Goal: Information Seeking & Learning: Learn about a topic

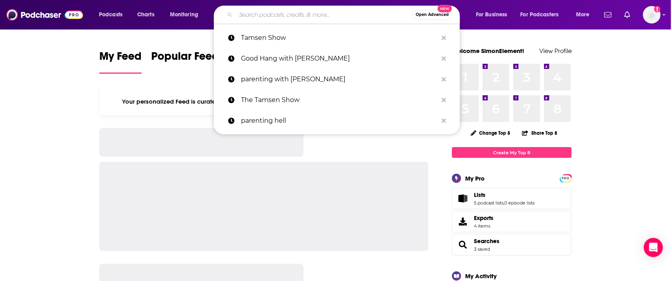
click at [322, 13] on input "Search podcasts, credits, & more..." at bounding box center [324, 14] width 176 height 13
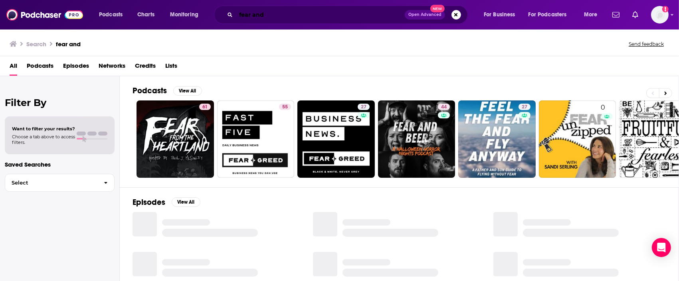
click at [284, 13] on input "fear and" at bounding box center [320, 14] width 169 height 13
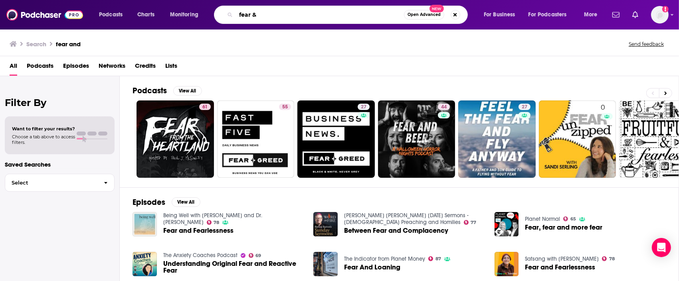
type input "fear &"
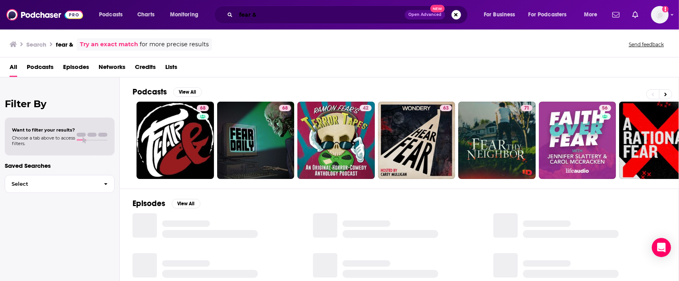
click at [284, 13] on input "fear &" at bounding box center [320, 14] width 169 height 13
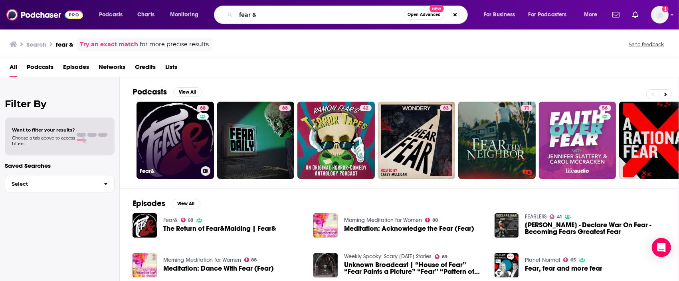
click at [191, 142] on link "68 Fear&" at bounding box center [174, 140] width 77 height 77
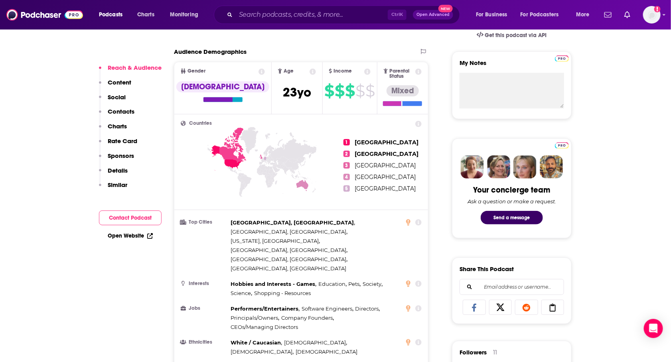
scroll to position [249, 0]
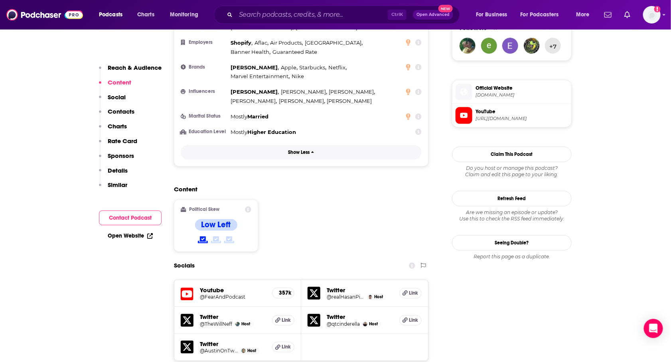
scroll to position [599, 0]
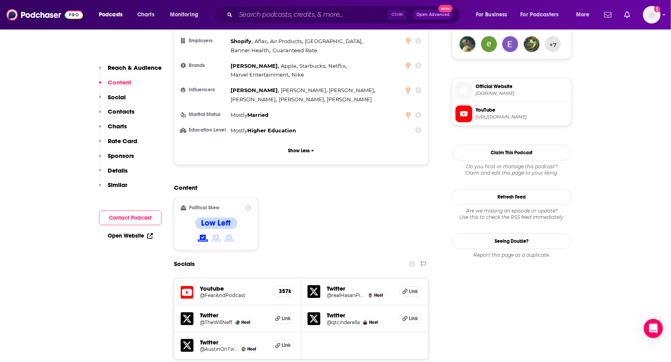
click at [248, 205] on icon at bounding box center [248, 208] width 6 height 6
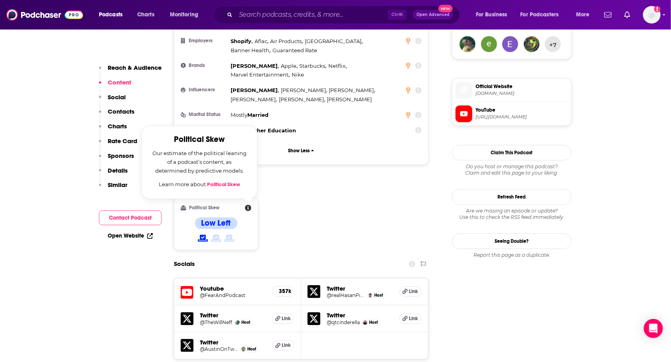
click at [386, 184] on div "Content Political Skew Political Skew Our estimate of the political leaning of …" at bounding box center [301, 220] width 255 height 73
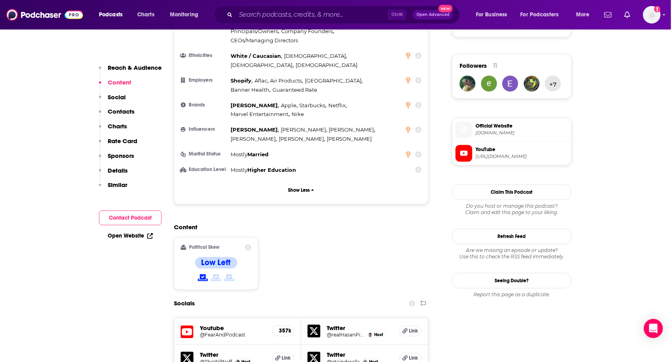
scroll to position [449, 0]
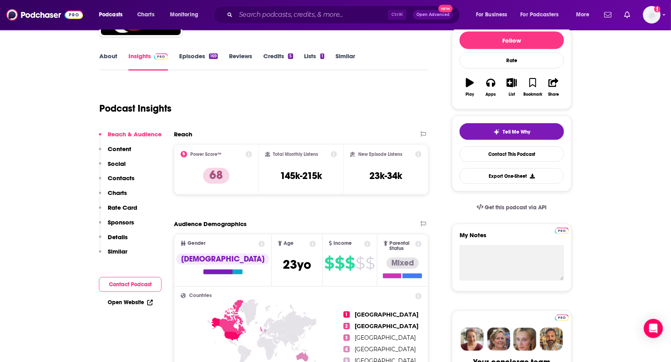
scroll to position [150, 0]
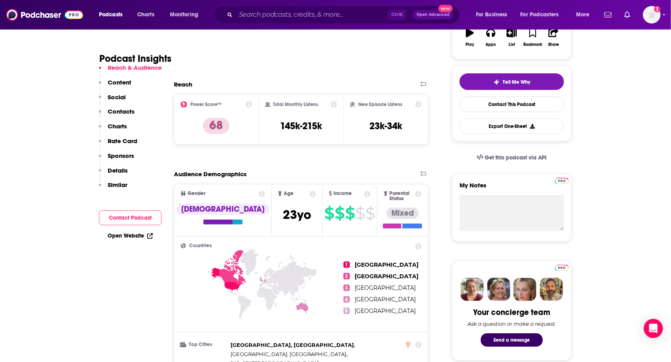
drag, startPoint x: 116, startPoint y: 308, endPoint x: 104, endPoint y: 304, distance: 12.2
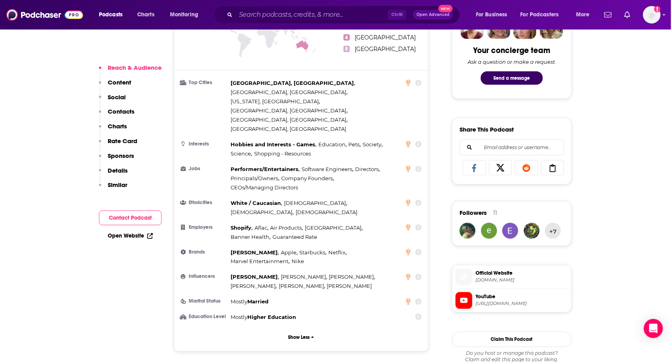
scroll to position [399, 0]
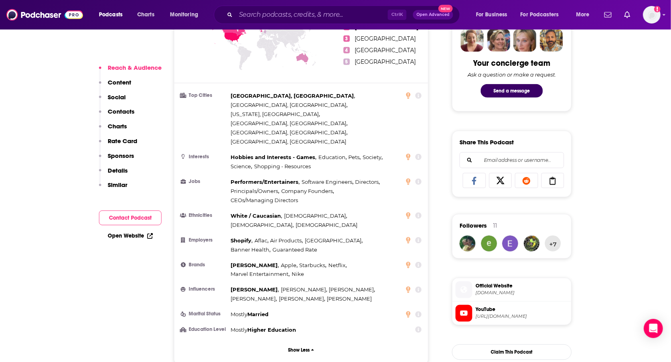
drag, startPoint x: 89, startPoint y: 320, endPoint x: 89, endPoint y: 313, distance: 6.4
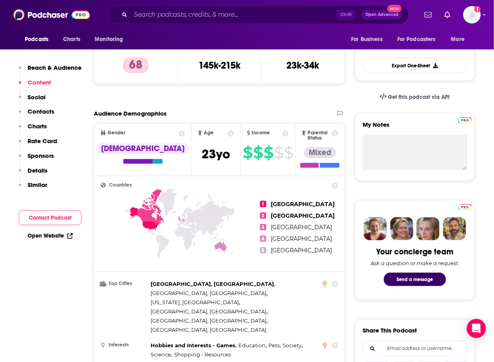
scroll to position [0, 0]
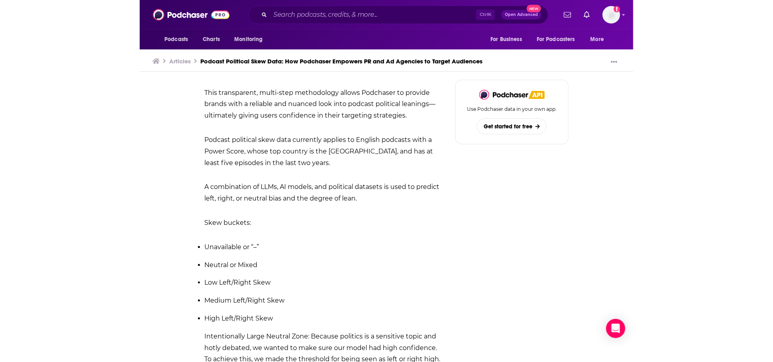
scroll to position [767, 0]
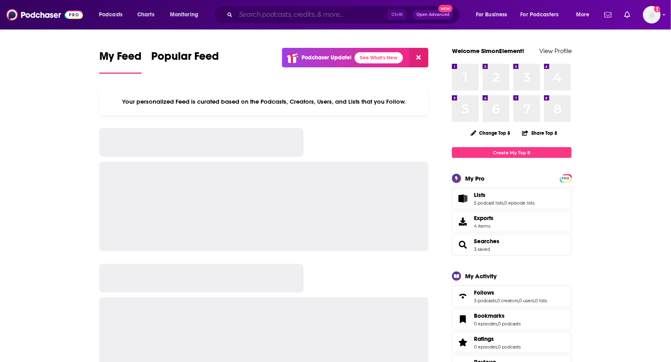
click at [336, 16] on input "Search podcasts, credits, & more..." at bounding box center [312, 14] width 152 height 13
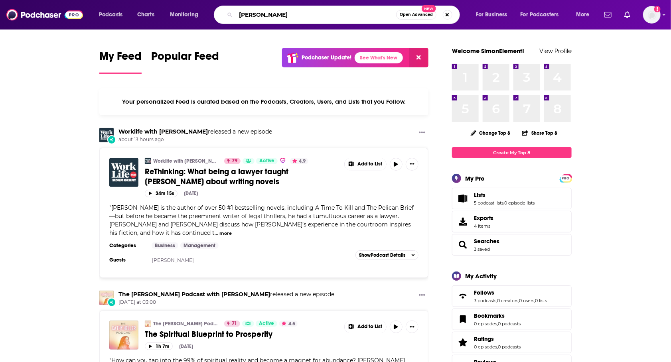
type input "hasan piker"
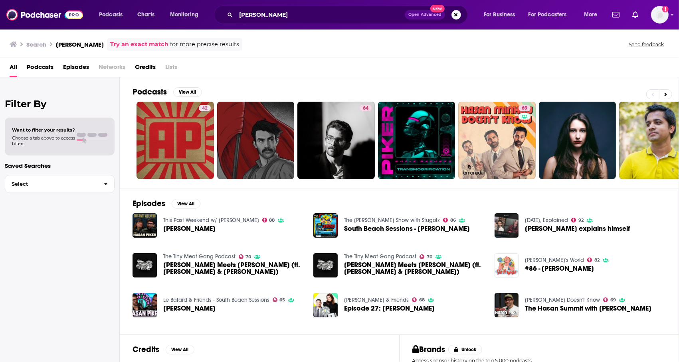
click at [75, 67] on span "Episodes" at bounding box center [76, 69] width 26 height 16
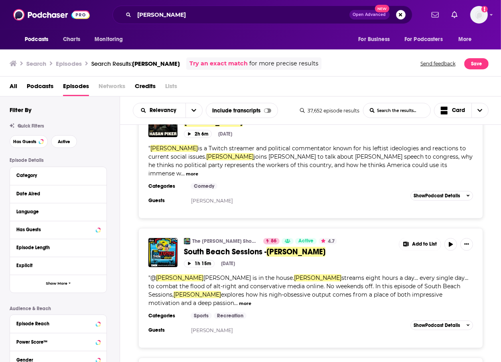
scroll to position [100, 0]
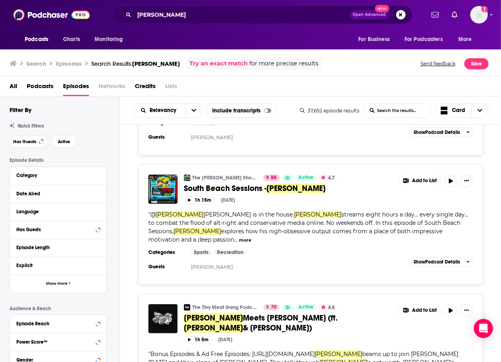
click at [251, 237] on button "more" at bounding box center [245, 240] width 12 height 7
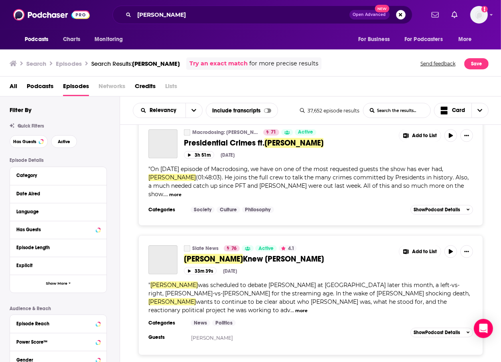
scroll to position [1696, 0]
